Goal: Obtain resource: Download file/media

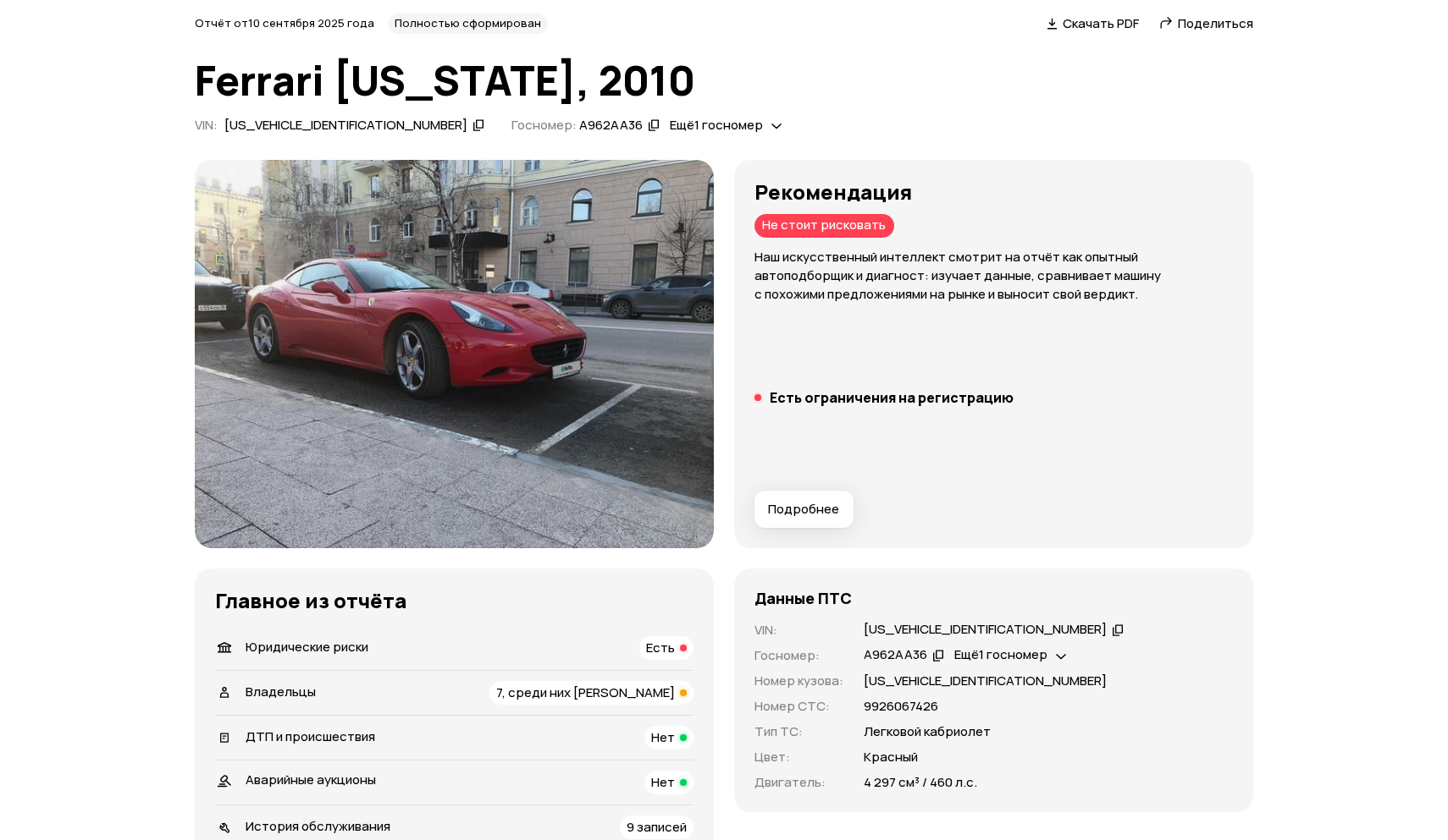
scroll to position [68, 0]
click at [670, 128] on span "Ещё 1 госномер" at bounding box center [716, 124] width 93 height 18
click at [1075, 30] on span "Скачать PDF" at bounding box center [1101, 23] width 76 height 18
click at [1018, 647] on span "Ещё 1 госномер" at bounding box center [1001, 654] width 93 height 18
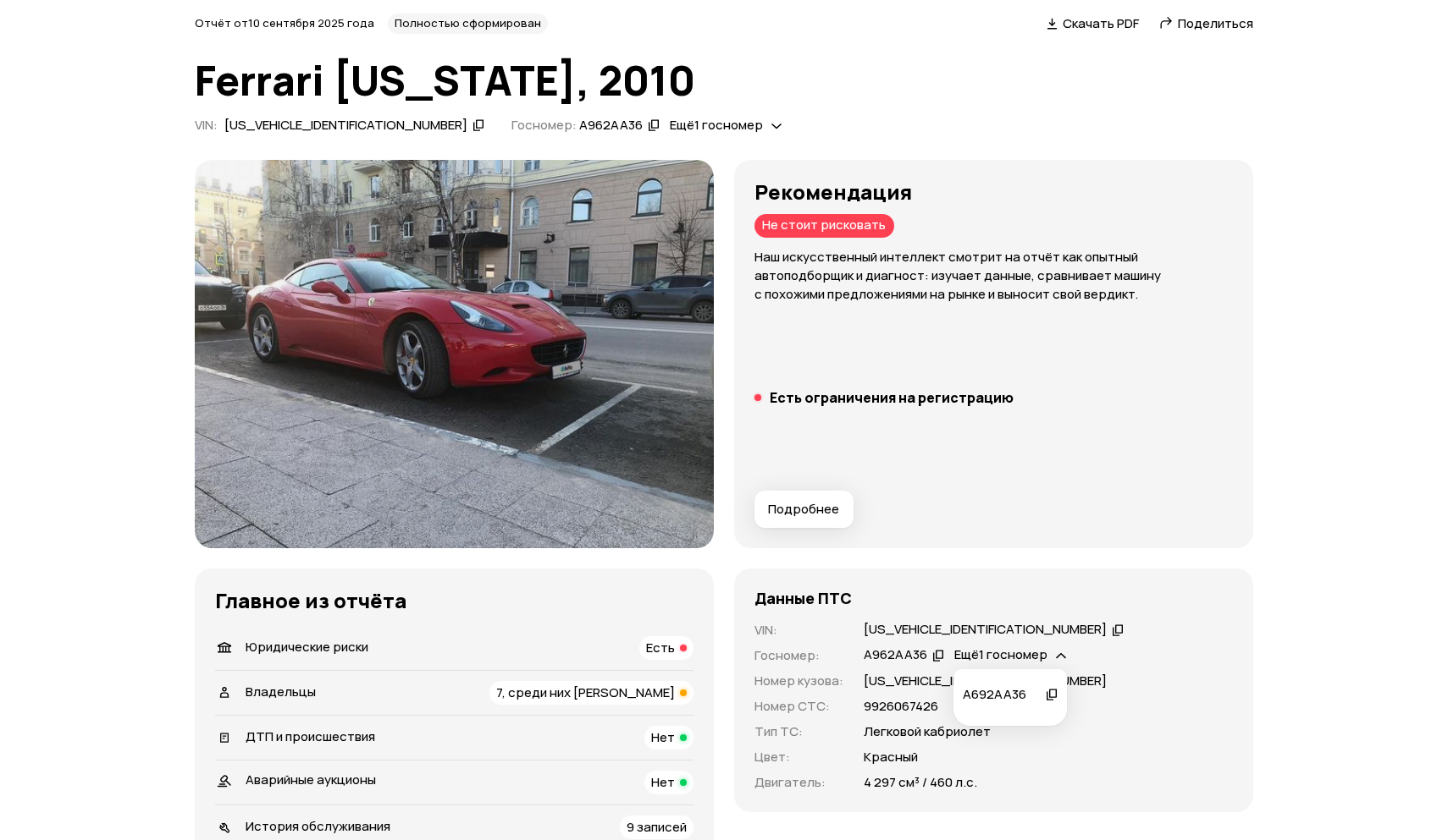
click at [1050, 694] on icon at bounding box center [1051, 694] width 12 height 17
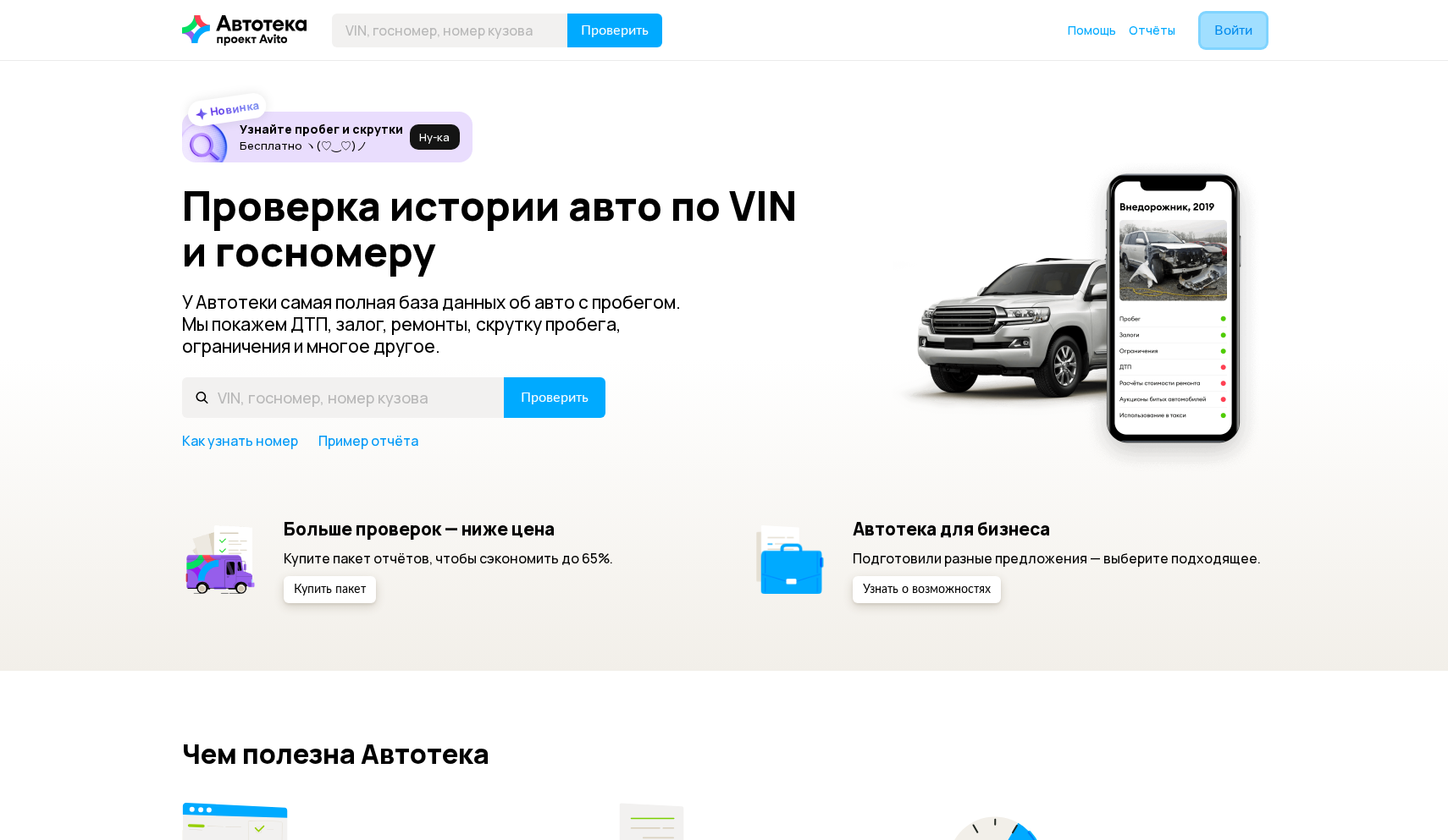
click at [1253, 18] on button "Войти" at bounding box center [1233, 31] width 65 height 34
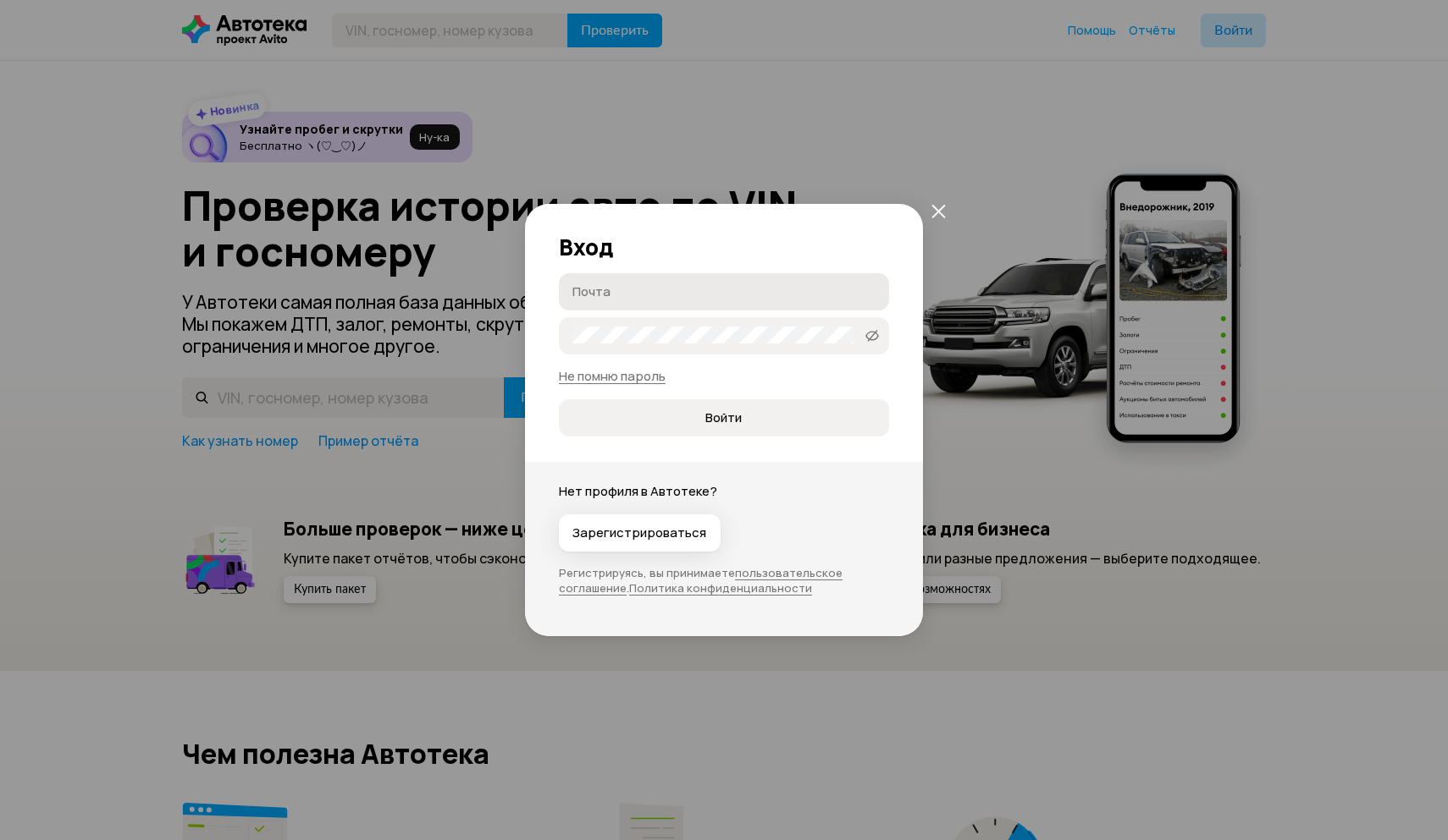
click at [732, 284] on input "Почта" at bounding box center [726, 291] width 308 height 17
click at [935, 215] on icon "закрыть" at bounding box center [939, 211] width 15 height 15
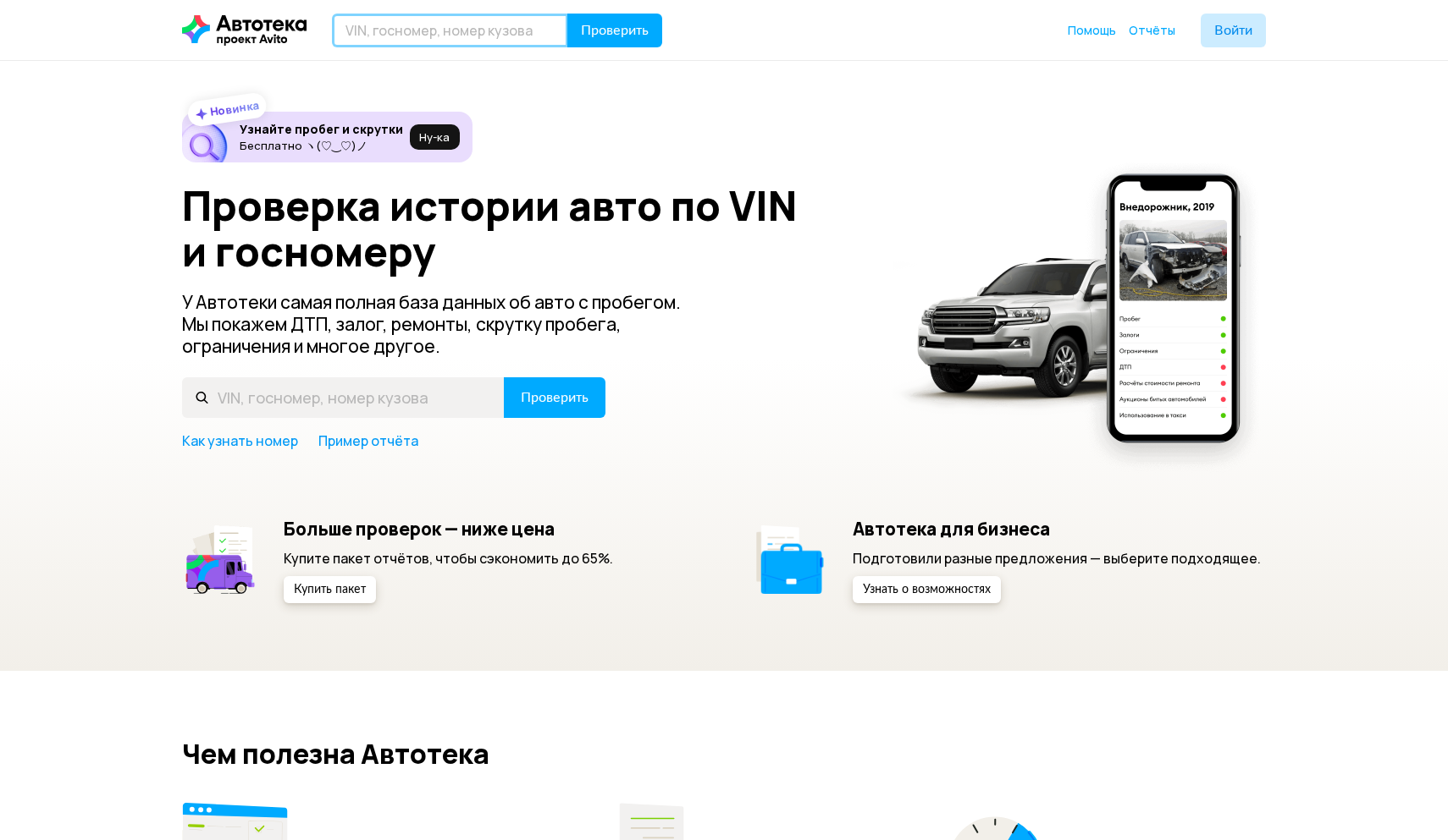
click at [521, 38] on input "text" at bounding box center [450, 31] width 237 height 34
paste input "А 692 АА 36"
type input "А 692 АА 36"
click at [568, 14] on button "Проверить" at bounding box center [615, 31] width 95 height 34
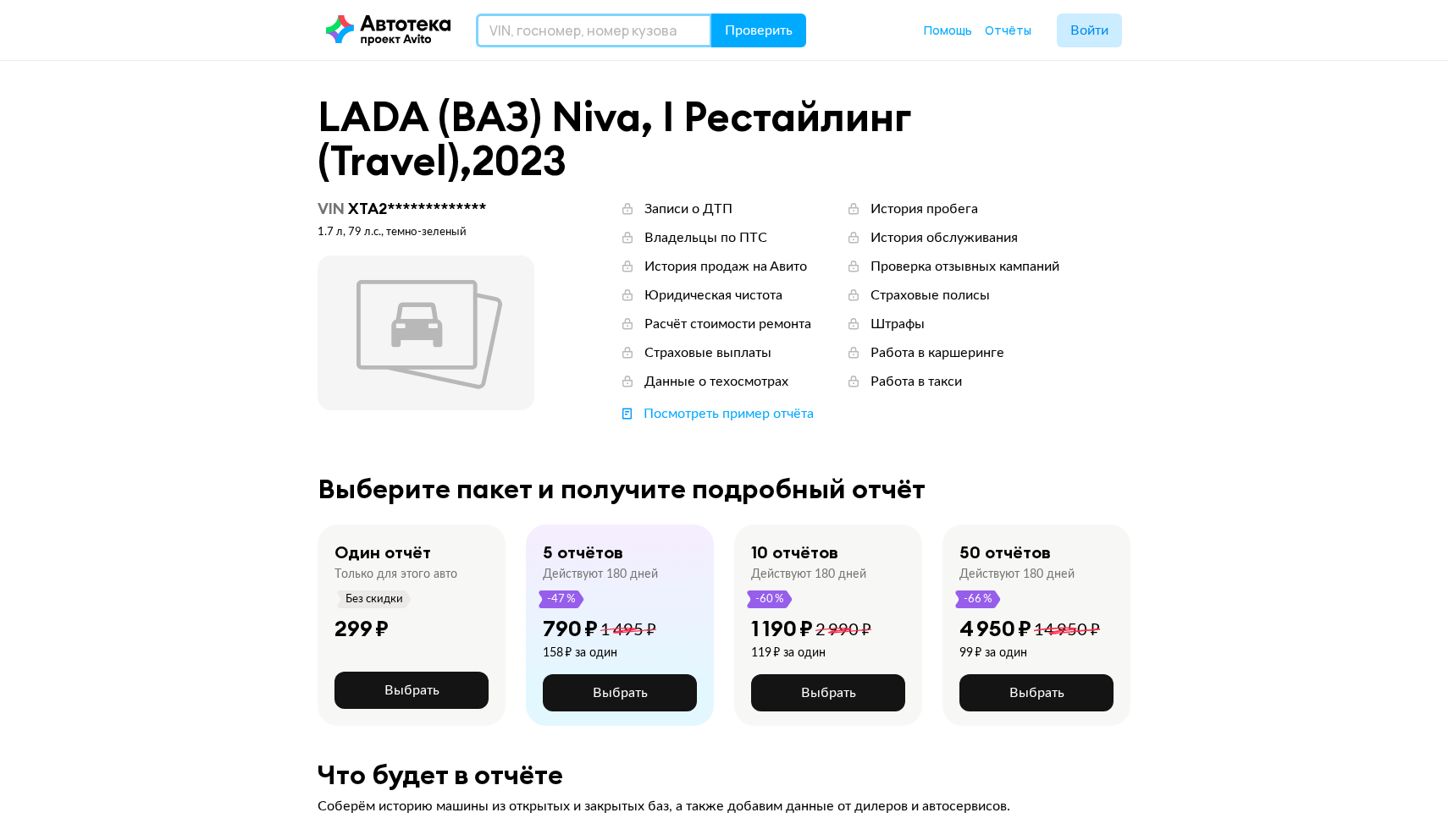
click at [492, 21] on input "text" at bounding box center [594, 31] width 237 height 34
paste input "А 692 АА 36"
type input "А692АА36"
click at [711, 14] on button "Проверить" at bounding box center [759, 31] width 95 height 34
click at [772, 34] on span "Проверить" at bounding box center [758, 31] width 68 height 14
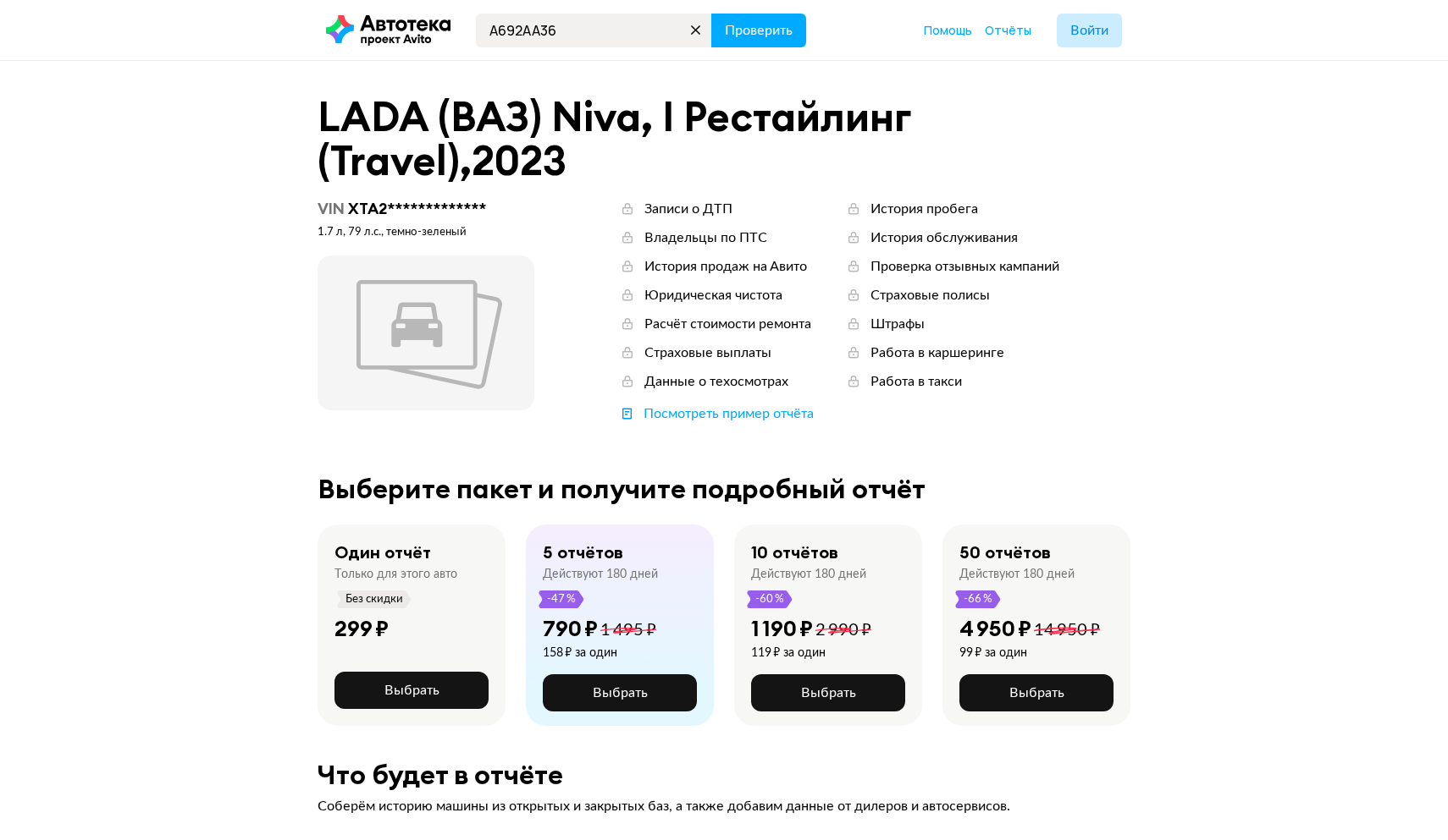
click at [697, 30] on icon at bounding box center [697, 31] width 24 height 24
paste input "А692АА36"
type input "А692АА36"
click at [711, 14] on button "Проверить" at bounding box center [759, 31] width 95 height 34
